Goal: Task Accomplishment & Management: Use online tool/utility

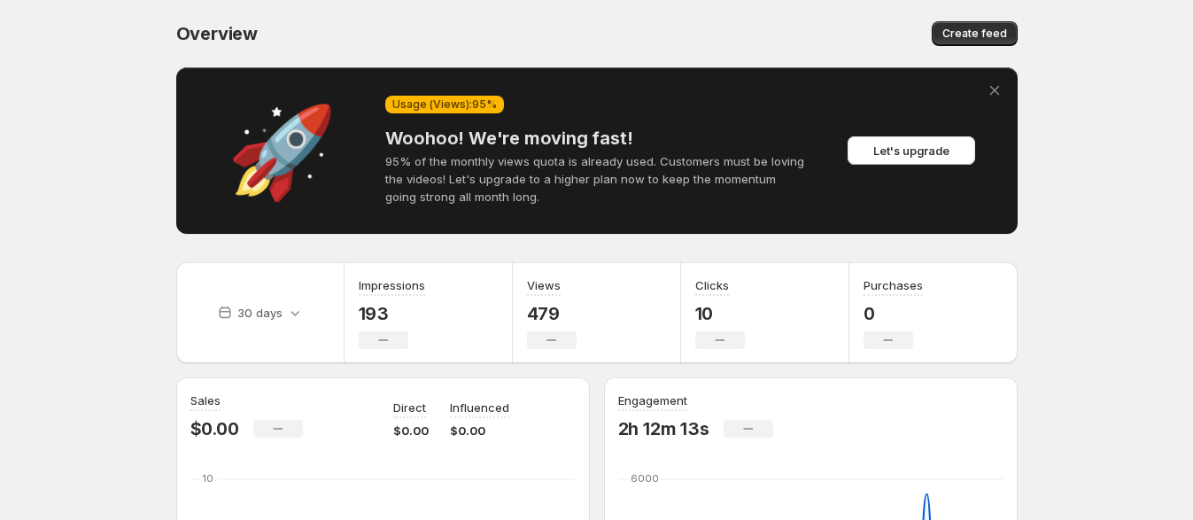
scroll to position [332, 0]
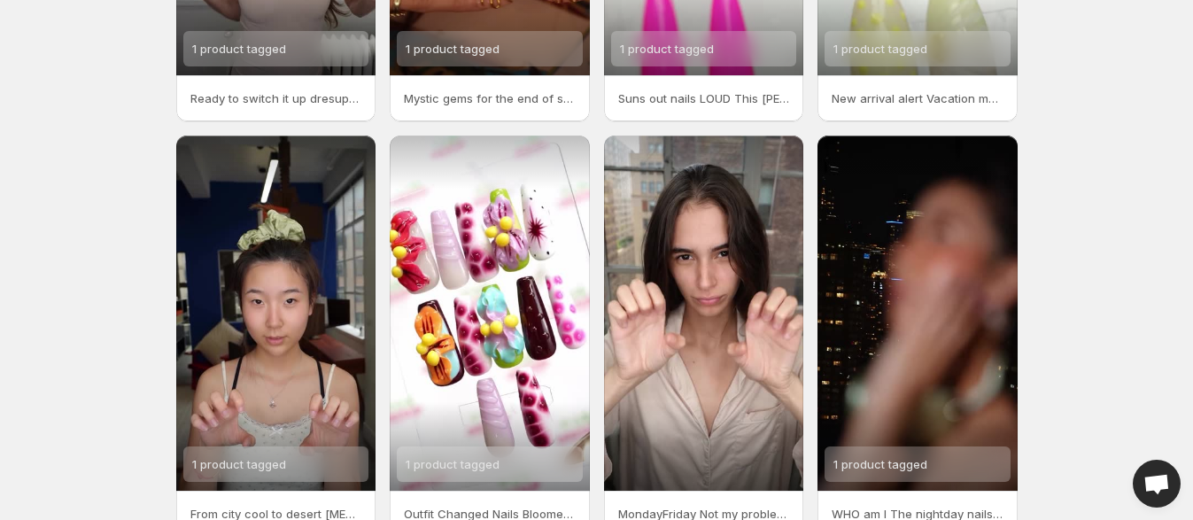
scroll to position [445, 0]
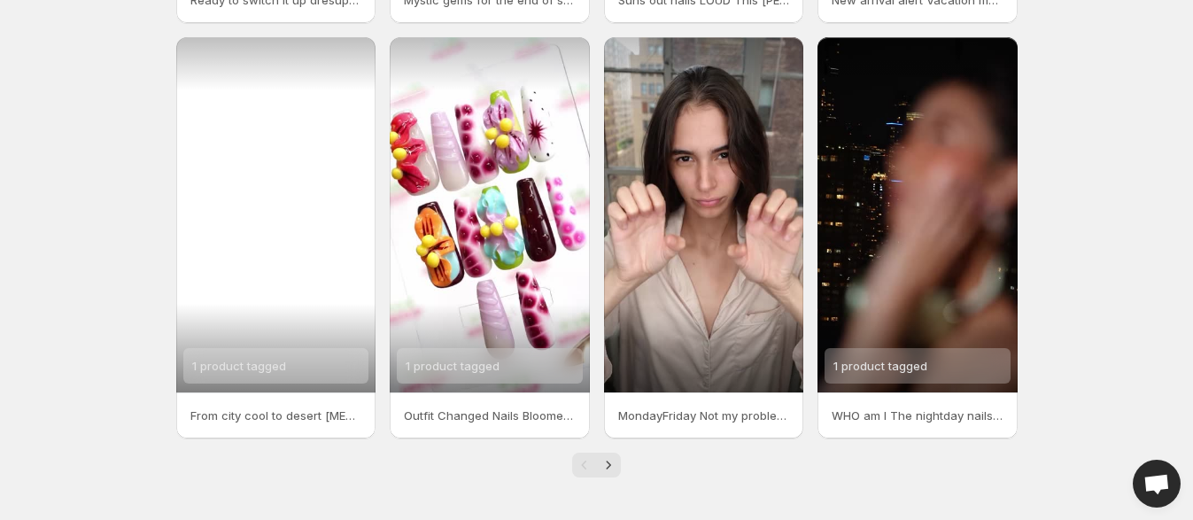
click at [297, 370] on div "1 product tagged" at bounding box center [276, 365] width 186 height 35
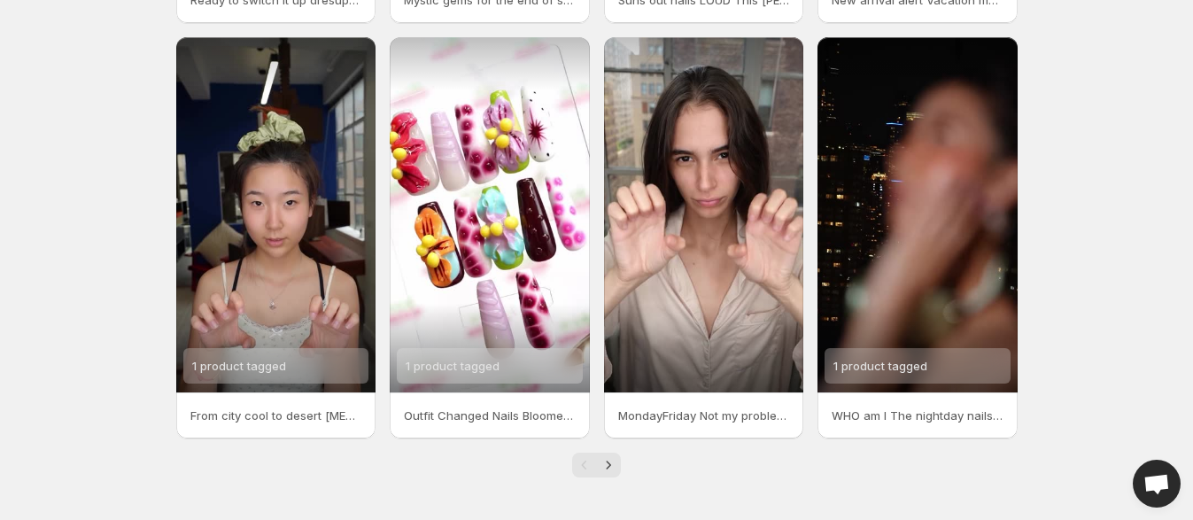
click at [227, 413] on p "From city cool to desert [MEDICAL_DATA] One snap and Im all sun-drunk florals t…" at bounding box center [276, 415] width 172 height 18
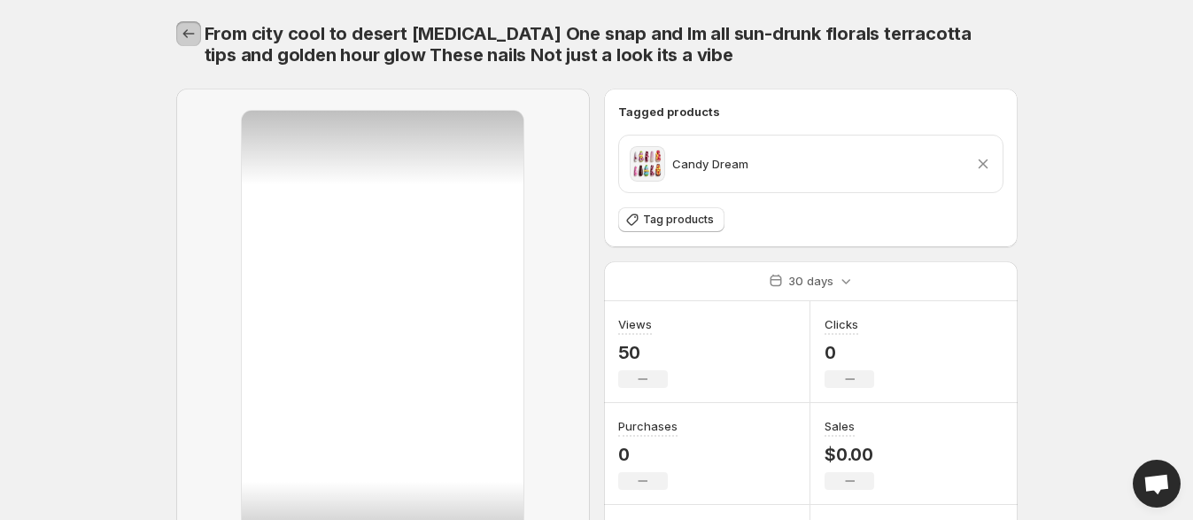
click at [185, 27] on icon "Settings" at bounding box center [189, 34] width 18 height 18
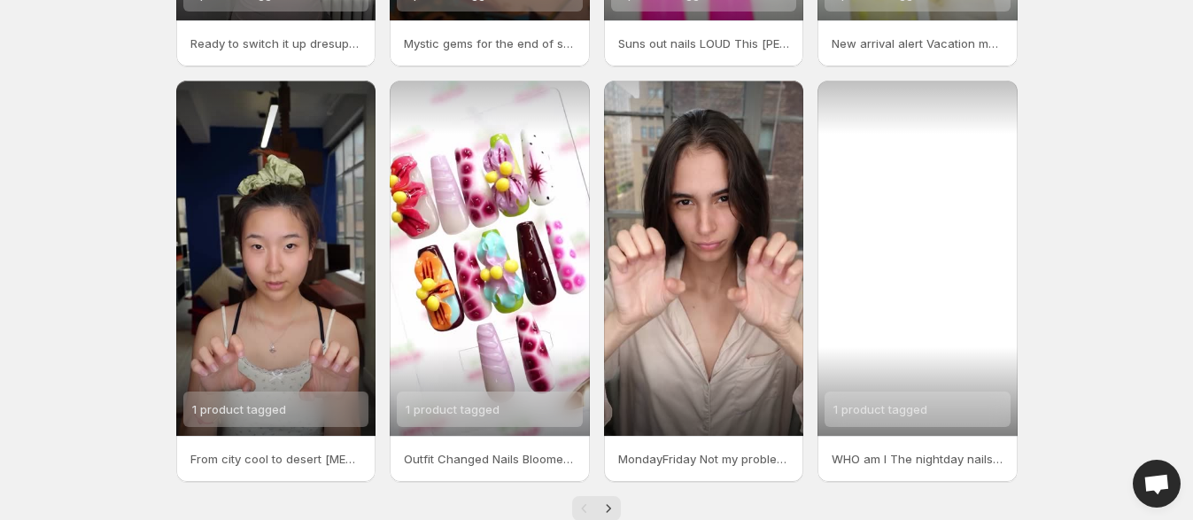
scroll to position [437, 0]
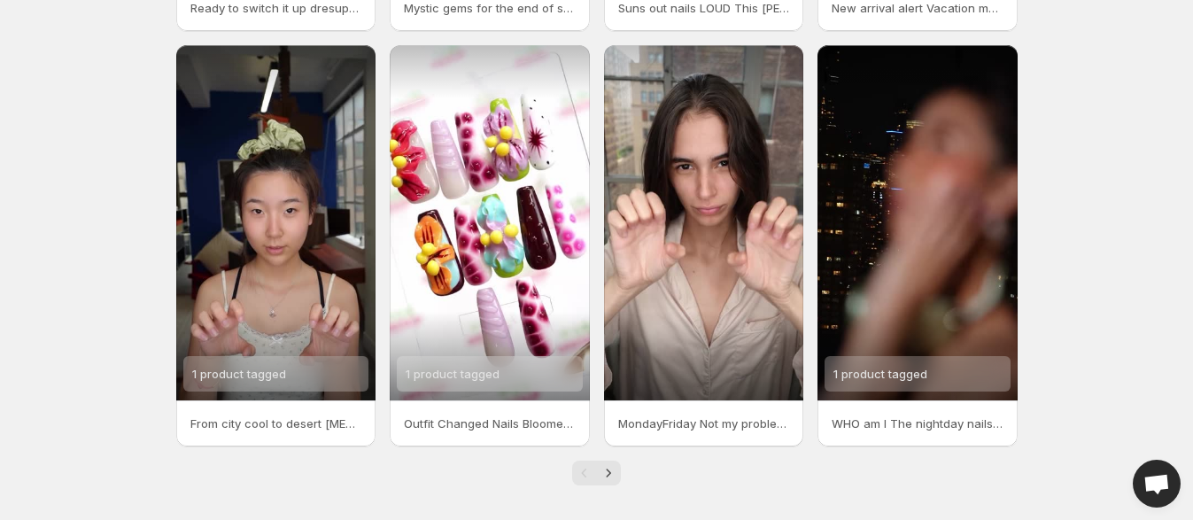
click at [939, 428] on p "WHO am I The nightday nails yourseconddresscode pressonnails dresupnails presso…" at bounding box center [917, 423] width 172 height 18
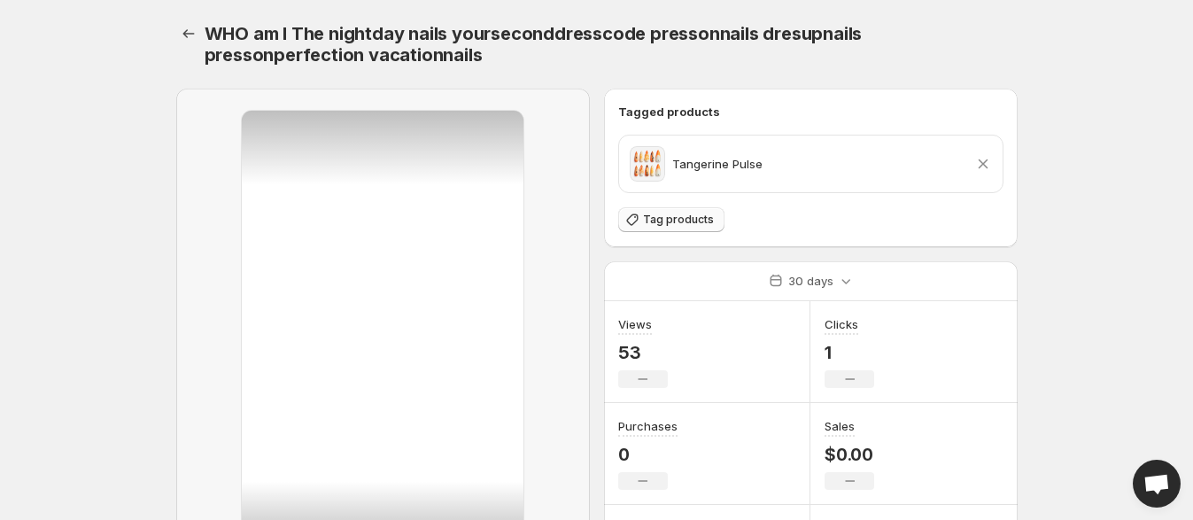
click at [696, 219] on span "Tag products" at bounding box center [678, 220] width 71 height 14
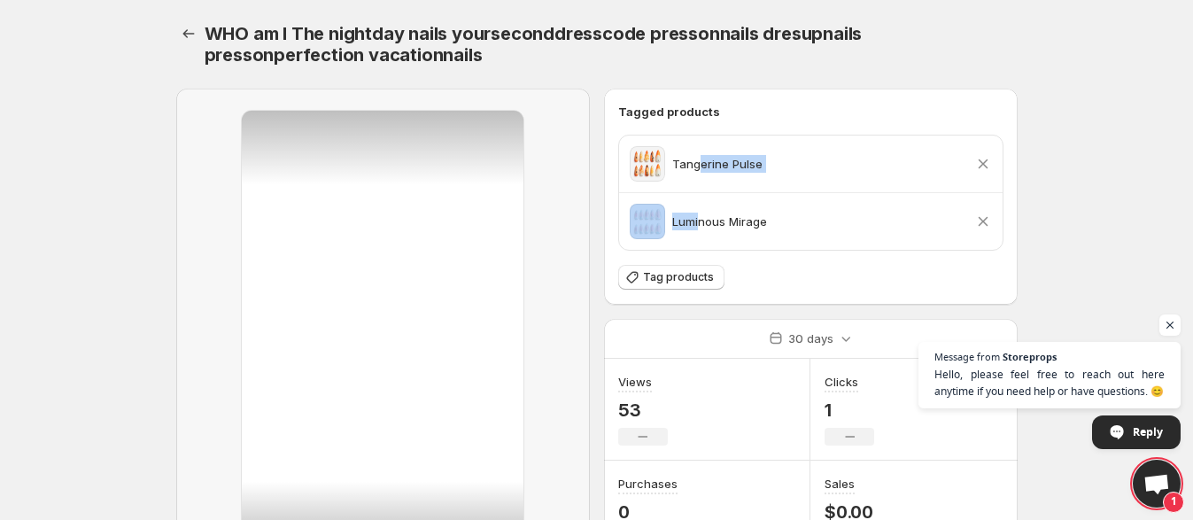
drag, startPoint x: 699, startPoint y: 211, endPoint x: 699, endPoint y: 160, distance: 50.5
click at [699, 161] on div "Tangerine Pulse Remove product Luminous Mirage Remove product" at bounding box center [810, 192] width 383 height 114
click at [712, 221] on p "Luminous Mirage" at bounding box center [719, 222] width 95 height 18
drag, startPoint x: 636, startPoint y: 220, endPoint x: 638, endPoint y: 166, distance: 54.9
click at [638, 166] on div "Tangerine Pulse Remove product Luminous Mirage Remove product" at bounding box center [810, 192] width 383 height 114
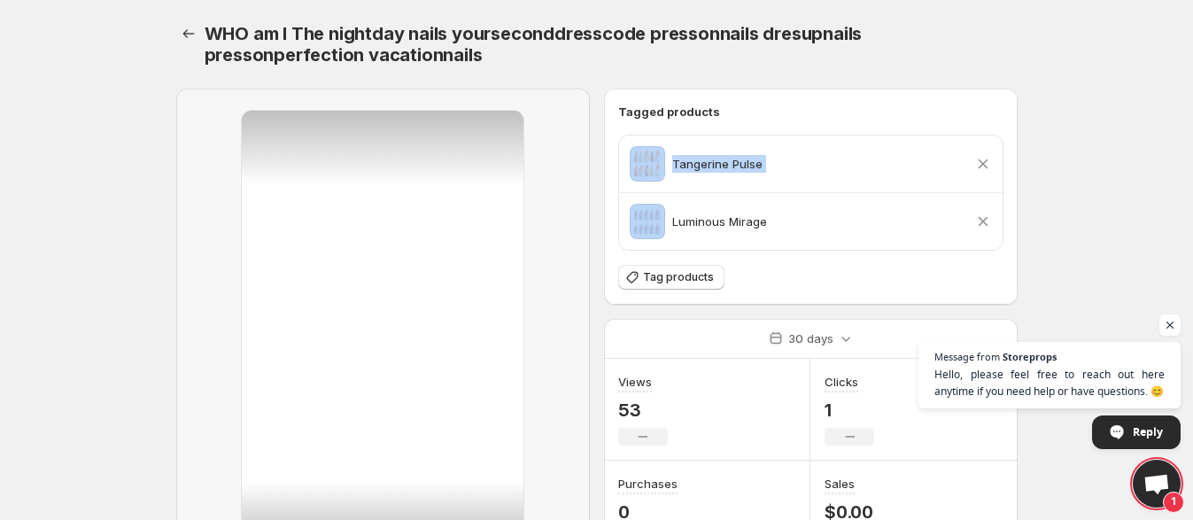
click at [635, 219] on span at bounding box center [647, 221] width 35 height 35
click at [978, 165] on icon at bounding box center [983, 164] width 18 height 18
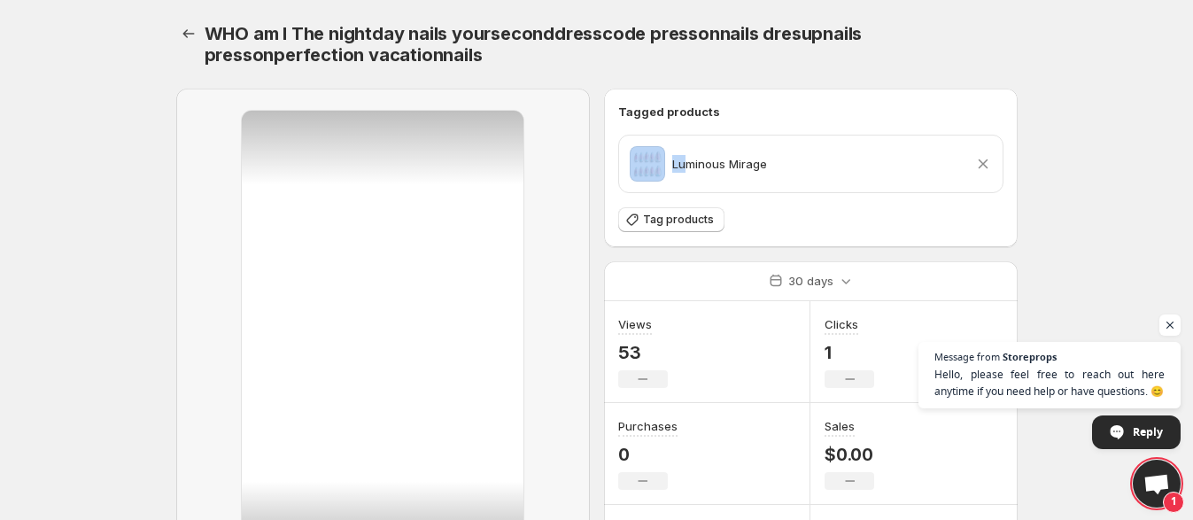
drag, startPoint x: 813, startPoint y: 164, endPoint x: 690, endPoint y: 161, distance: 123.1
click at [844, 218] on div "Tag products" at bounding box center [810, 220] width 385 height 26
click at [695, 220] on span "Tag products" at bounding box center [678, 220] width 71 height 14
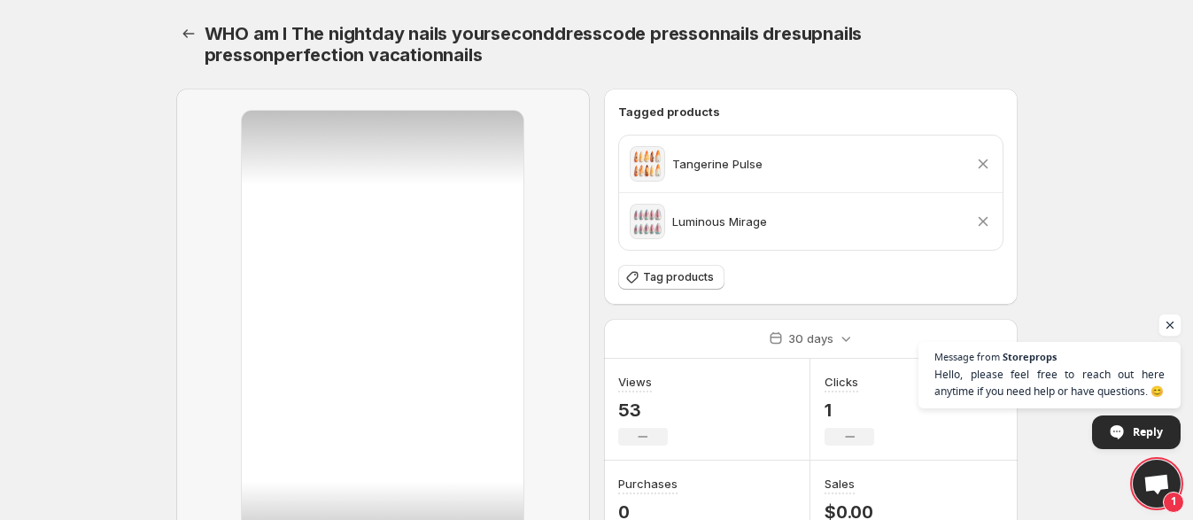
click at [1162, 332] on span "Open chat" at bounding box center [1170, 325] width 22 height 22
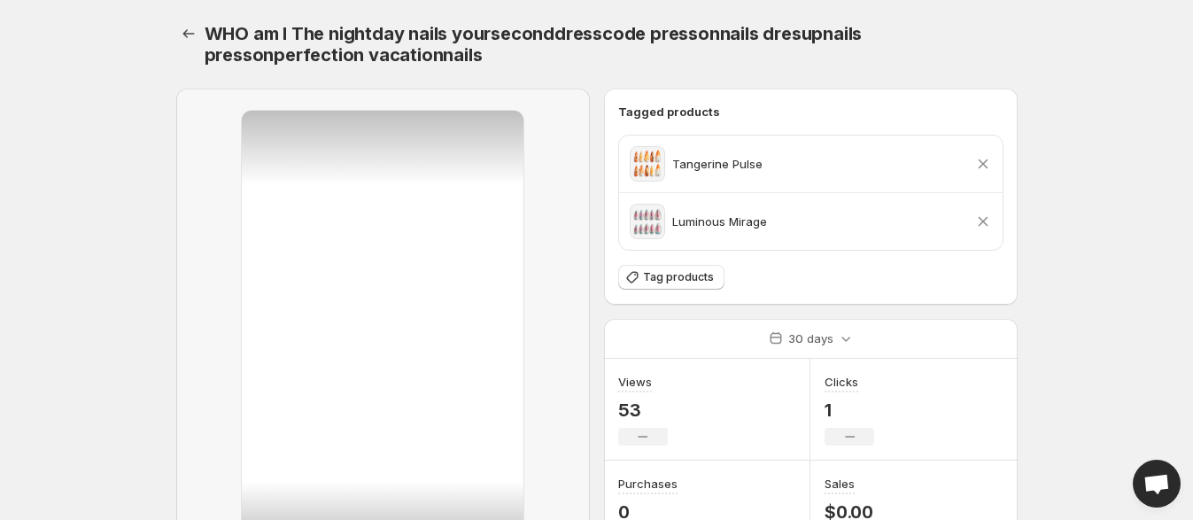
click at [81, 119] on body "Home Feeds Videos Subscription Settings WHO am I The nightday nails yoursecondd…" at bounding box center [596, 260] width 1193 height 520
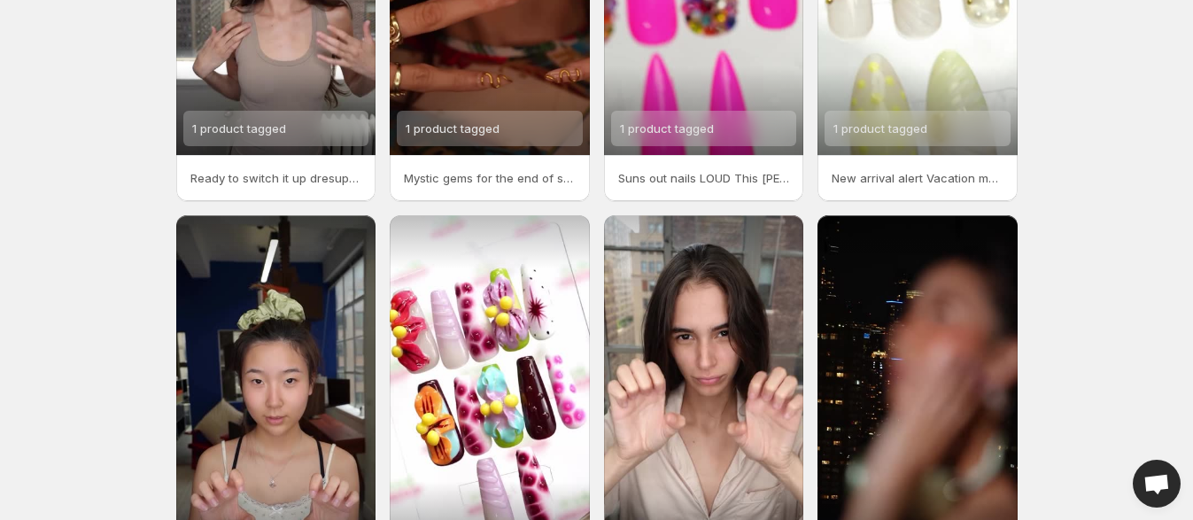
scroll to position [445, 0]
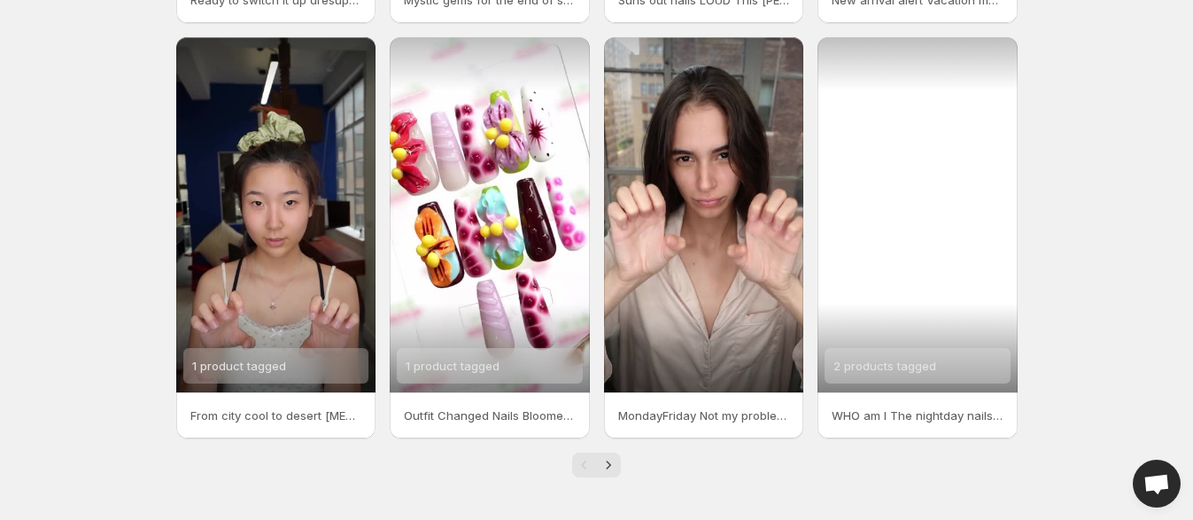
click at [922, 363] on span "2 products tagged" at bounding box center [884, 366] width 103 height 14
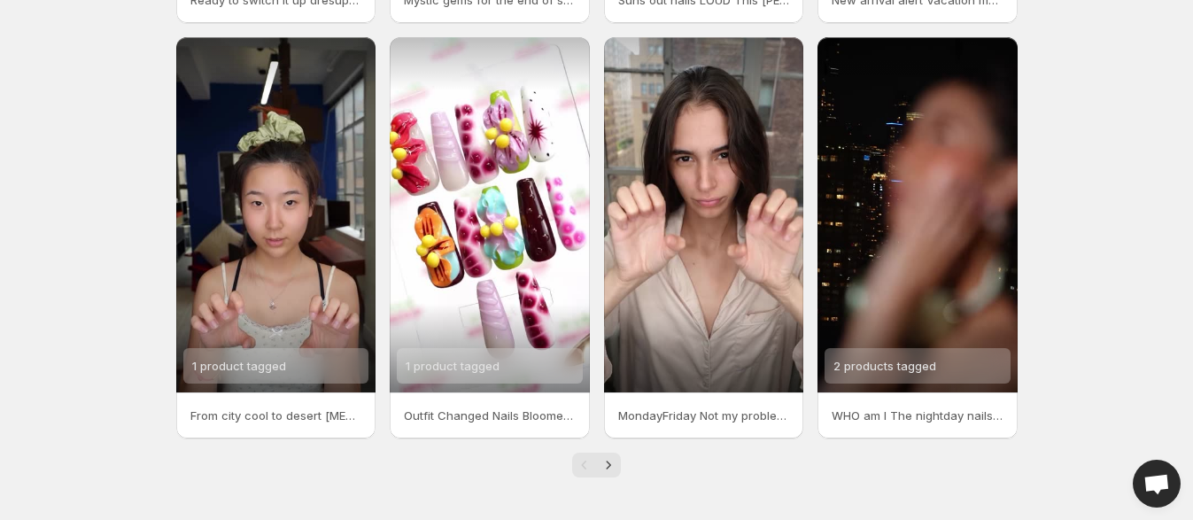
click at [921, 416] on p "WHO am I The nightday nails yourseconddresscode pressonnails dresupnails presso…" at bounding box center [917, 415] width 172 height 18
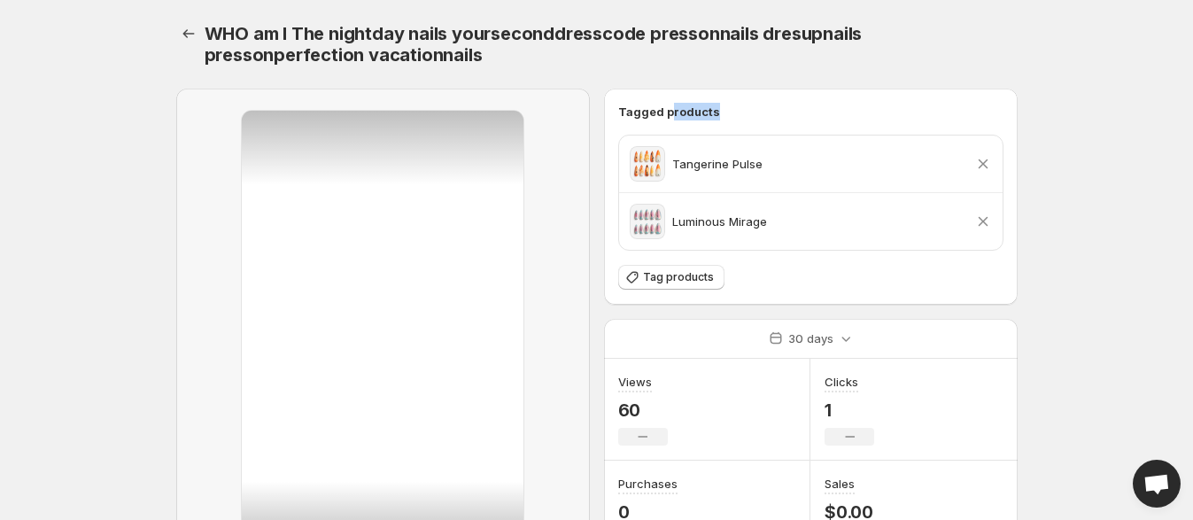
drag, startPoint x: 667, startPoint y: 117, endPoint x: 823, endPoint y: 108, distance: 157.0
click at [823, 108] on h6 "Tagged products" at bounding box center [810, 112] width 385 height 18
click at [826, 108] on h6 "Tagged products" at bounding box center [810, 112] width 385 height 18
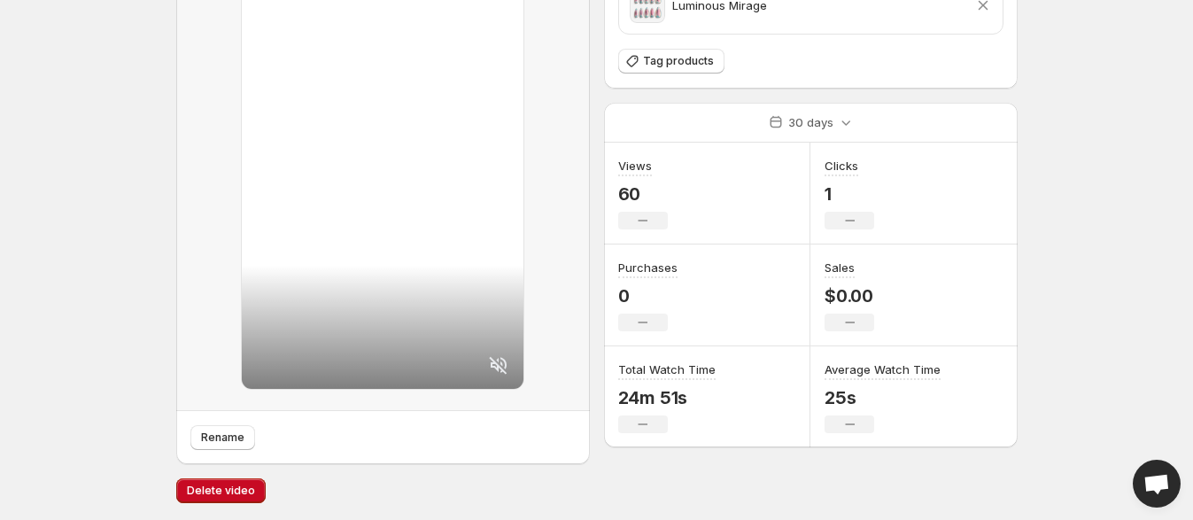
scroll to position [216, 0]
